Goal: Navigation & Orientation: Find specific page/section

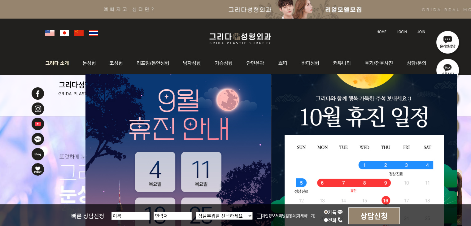
click at [60, 64] on img at bounding box center [58, 63] width 33 height 24
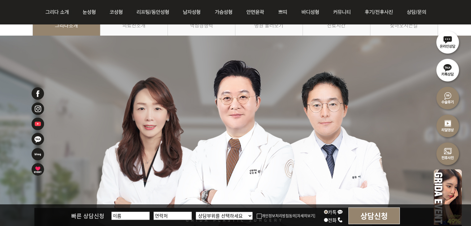
scroll to position [31, 0]
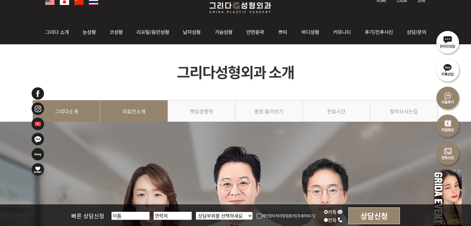
click at [141, 109] on link "의료진소개" at bounding box center [134, 114] width 68 height 28
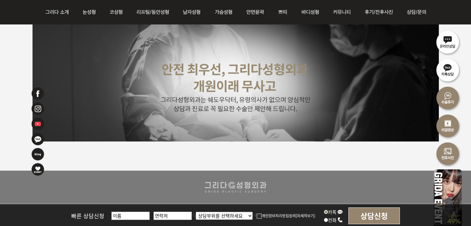
scroll to position [1643, 0]
